Goal: Information Seeking & Learning: Learn about a topic

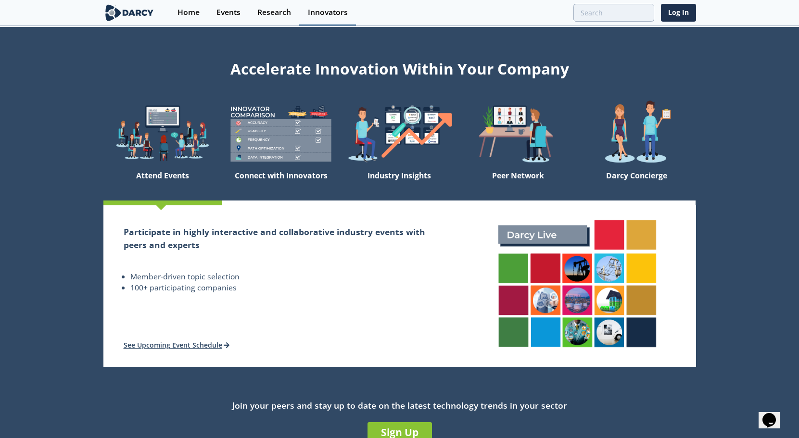
click at [330, 14] on div "Innovators" at bounding box center [328, 13] width 40 height 8
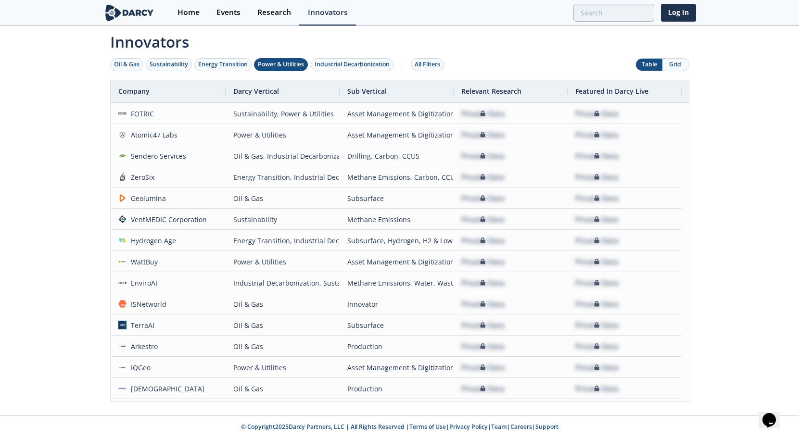
click at [289, 64] on div "Power & Utilities" at bounding box center [281, 64] width 46 height 9
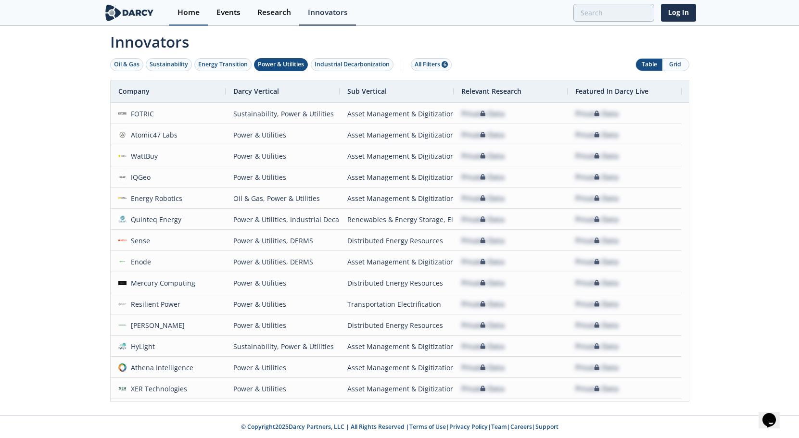
click at [188, 14] on div "Home" at bounding box center [188, 13] width 22 height 8
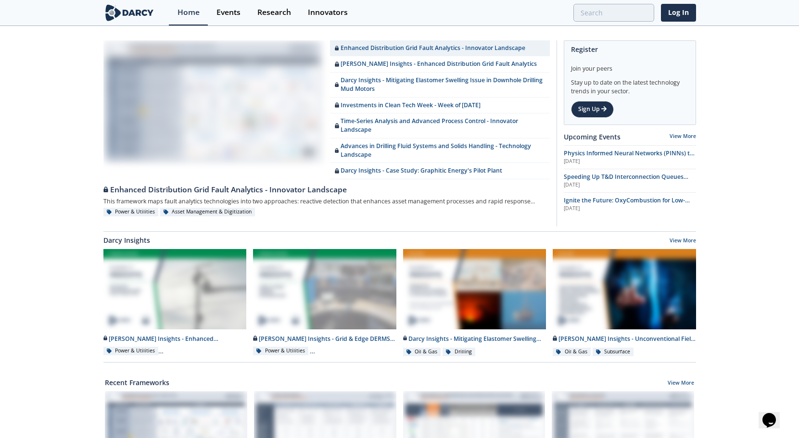
click at [138, 15] on img at bounding box center [129, 12] width 52 height 17
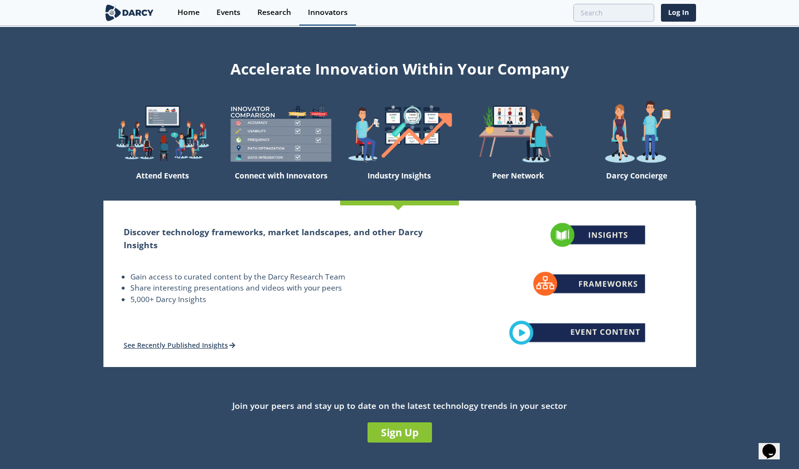
click at [322, 16] on div "Innovators" at bounding box center [328, 13] width 40 height 8
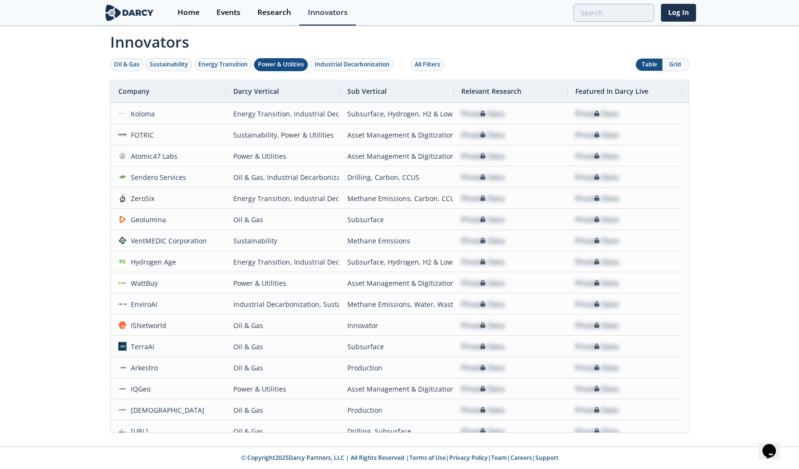
click at [275, 63] on div "Power & Utilities" at bounding box center [281, 64] width 46 height 9
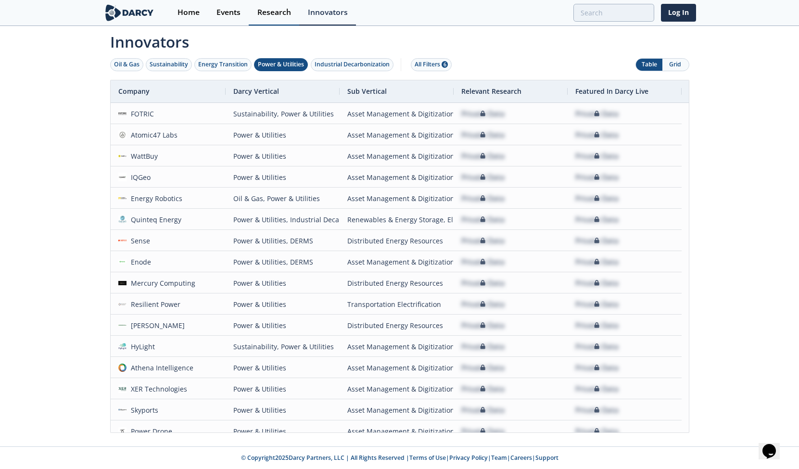
click at [266, 13] on div "Research" at bounding box center [274, 13] width 34 height 8
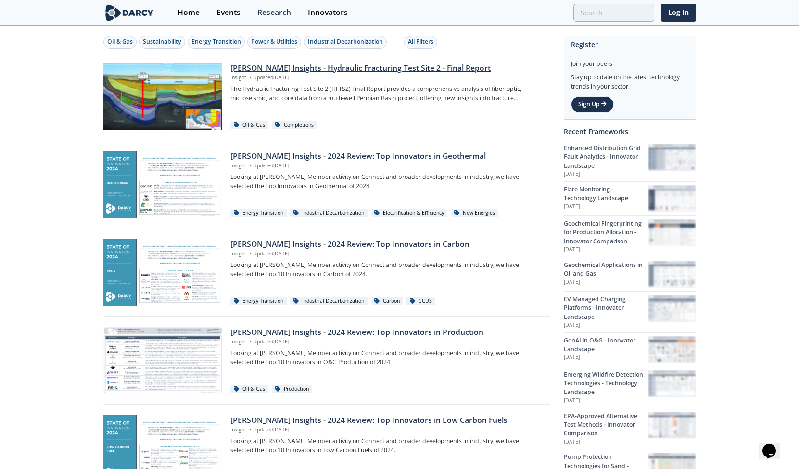
click at [345, 64] on div "[PERSON_NAME] Insights - Hydraulic Fracturing Test Site 2 - Final Report" at bounding box center [386, 69] width 312 height 12
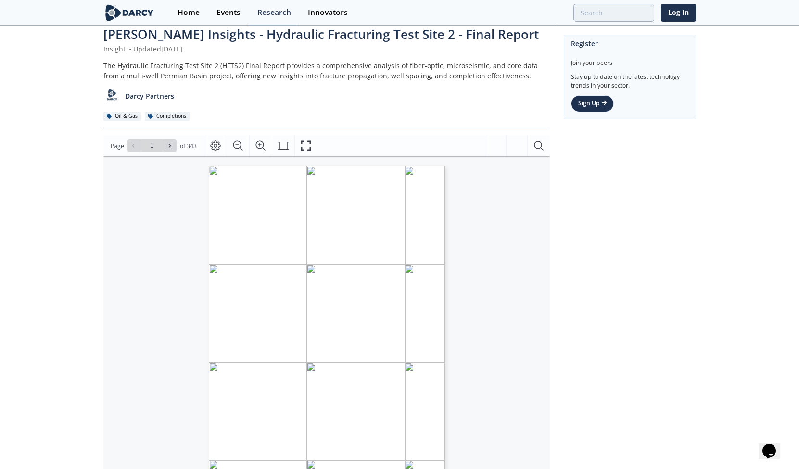
scroll to position [86, 0]
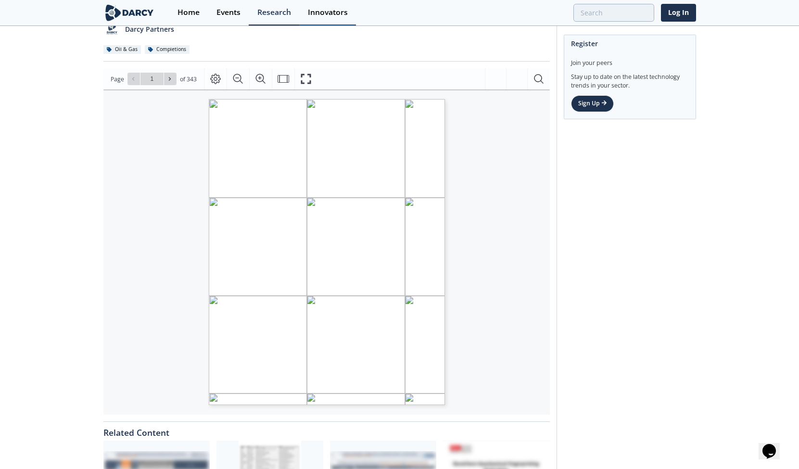
click at [337, 12] on div "Innovators" at bounding box center [328, 13] width 40 height 8
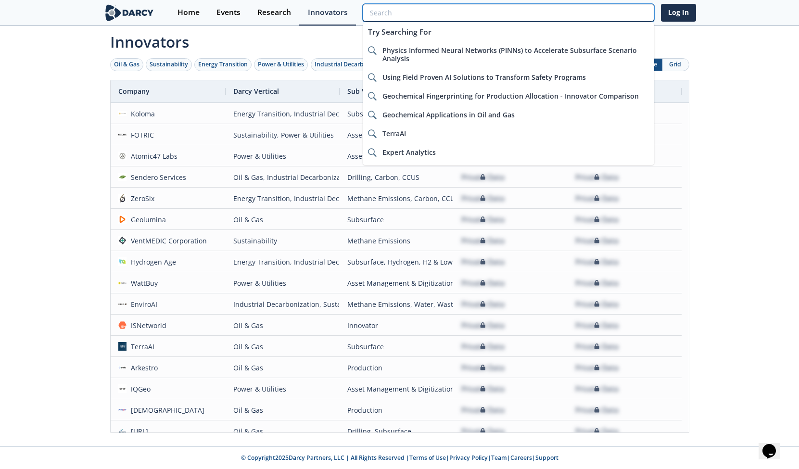
click at [617, 12] on input "search" at bounding box center [508, 13] width 291 height 18
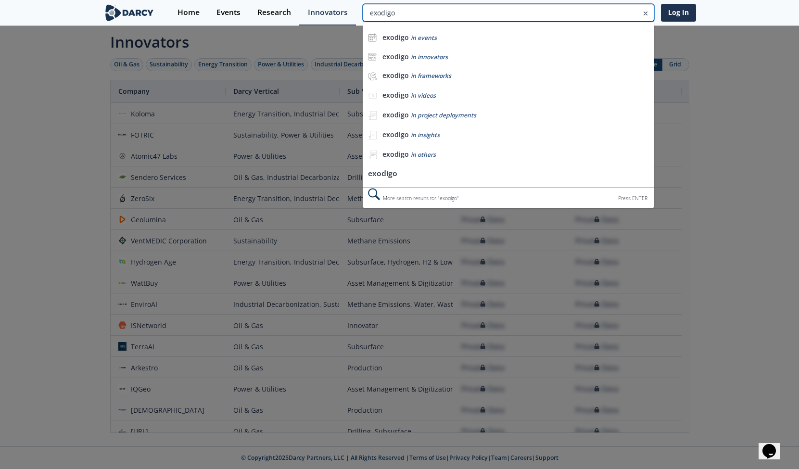
type input "exodigo"
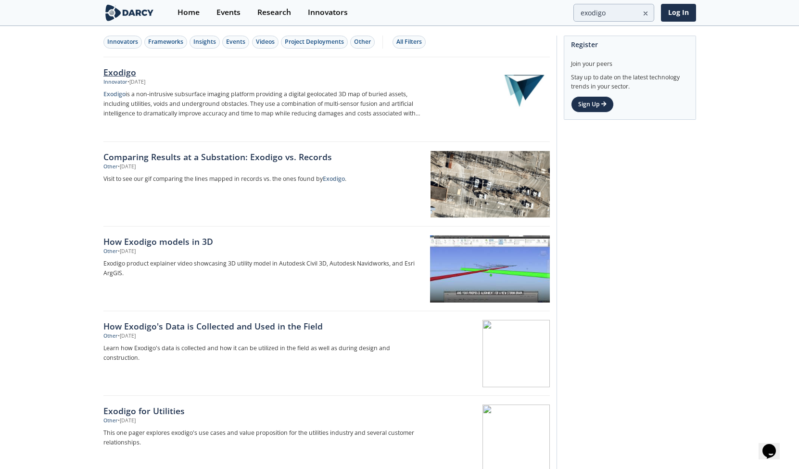
click at [117, 71] on div "Exodigo" at bounding box center [262, 72] width 318 height 13
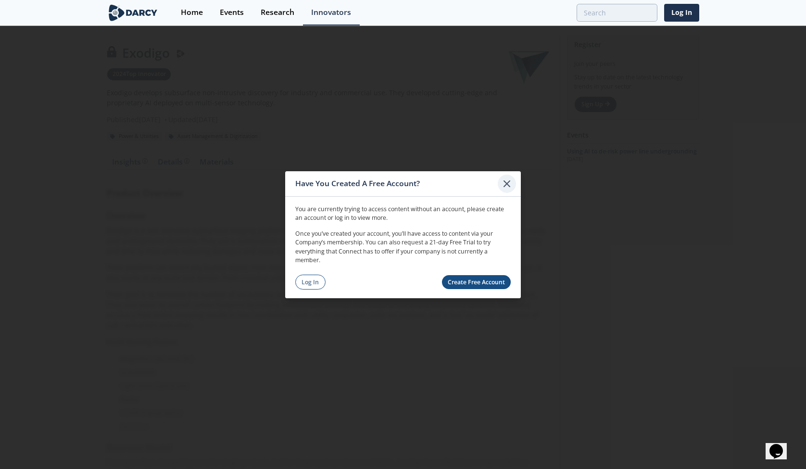
click at [509, 186] on icon at bounding box center [507, 183] width 6 height 6
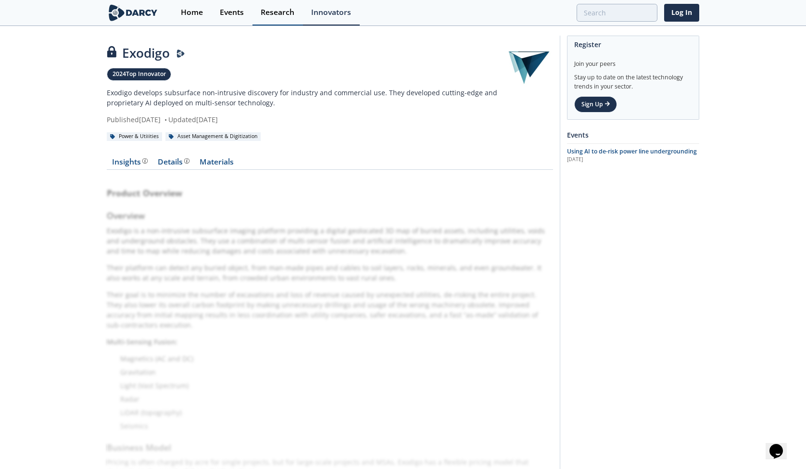
click at [286, 9] on div "Research" at bounding box center [278, 13] width 34 height 8
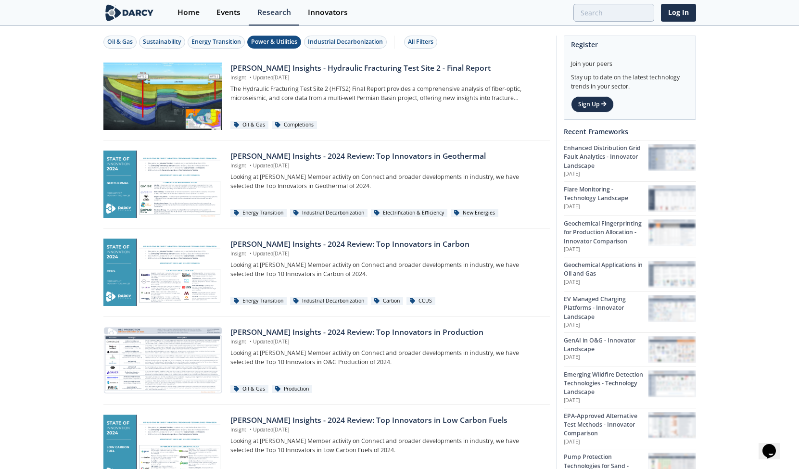
click at [266, 43] on div "Power & Utilities" at bounding box center [274, 42] width 46 height 9
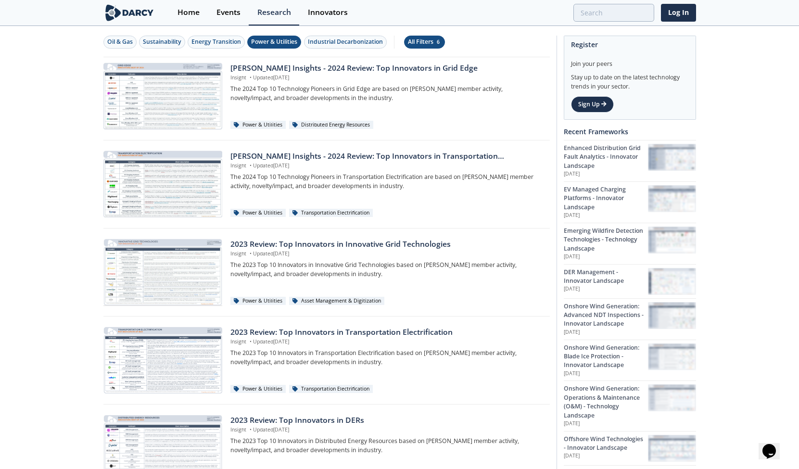
click at [423, 40] on div "All Filters 6" at bounding box center [424, 42] width 33 height 9
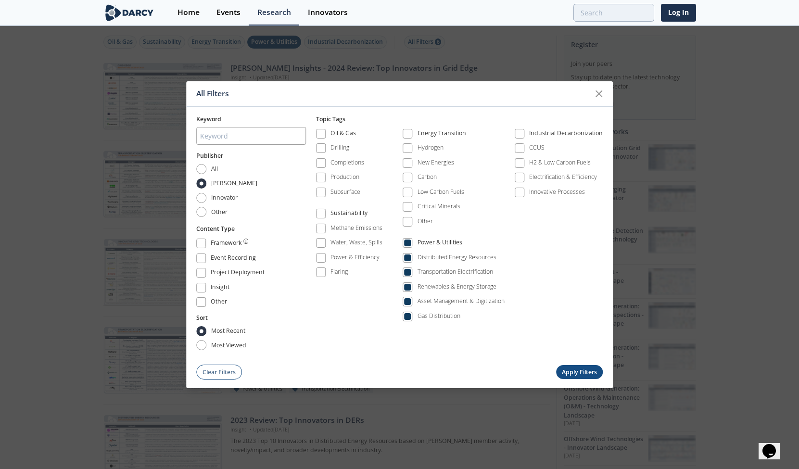
click at [110, 243] on div "All Filters Keyword Publisher All [PERSON_NAME] Innovator Other Content Type Fr…" at bounding box center [399, 234] width 799 height 469
